Goal: Check status: Check status

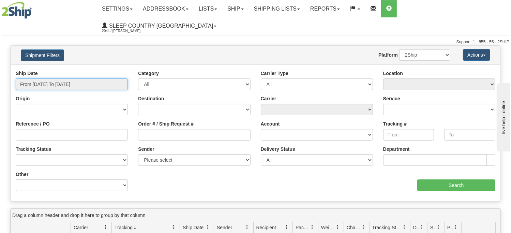
type input "[DATE]"
click at [79, 78] on input "From [DATE] To [DATE]" at bounding box center [72, 84] width 112 height 12
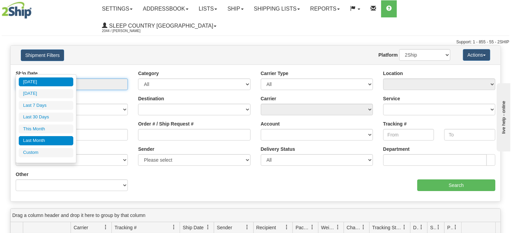
type input "[DATE]"
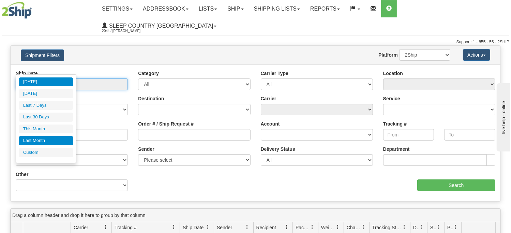
type input "[DATE]"
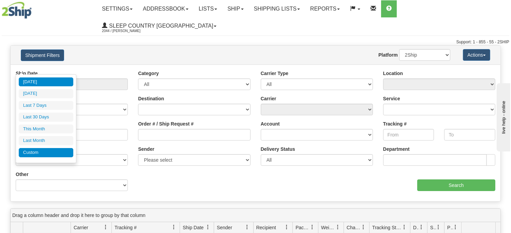
click at [42, 150] on li "Custom" at bounding box center [46, 152] width 55 height 9
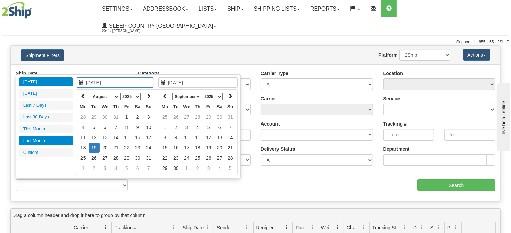
type input "[DATE]"
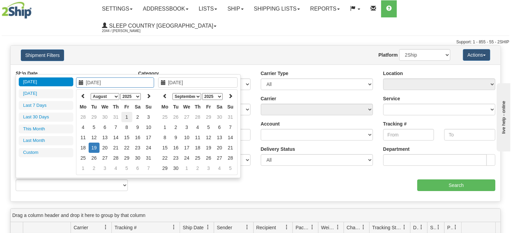
click at [127, 113] on td "1" at bounding box center [126, 117] width 11 height 10
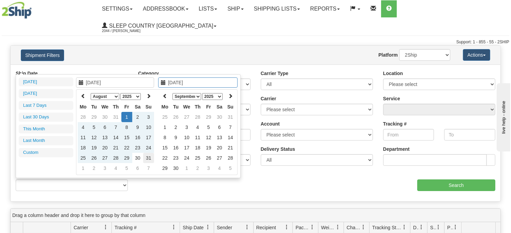
type input "[DATE]"
click at [150, 158] on td "31" at bounding box center [148, 158] width 11 height 10
type input "From [DATE] To [DATE]"
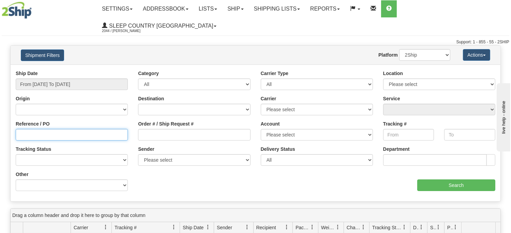
click at [38, 129] on input "Reference / PO" at bounding box center [72, 135] width 112 height 12
paste input "9000H985725"
type input "9000H985725"
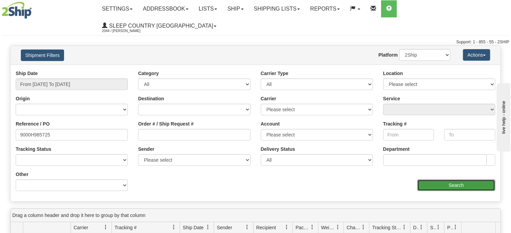
click at [464, 179] on input "Search" at bounding box center [456, 185] width 78 height 12
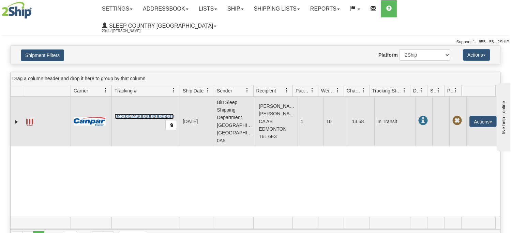
click at [132, 113] on link "D420352430000000605001" at bounding box center [144, 115] width 59 height 5
